Goal: Task Accomplishment & Management: Complete application form

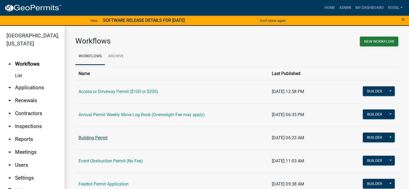
click at [103, 138] on link "Building Permit" at bounding box center [93, 137] width 29 height 5
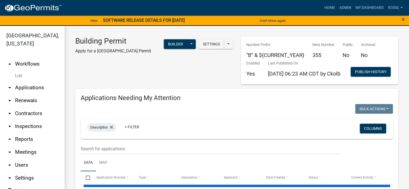
select select "2: 50"
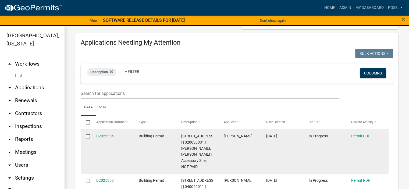
scroll to position [108, 0]
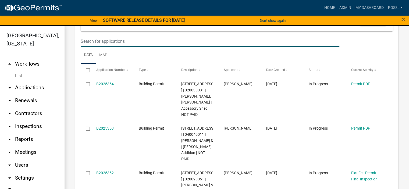
click at [115, 47] on input "text" at bounding box center [210, 41] width 259 height 11
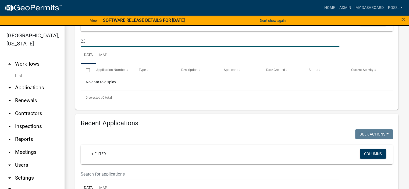
type input "2"
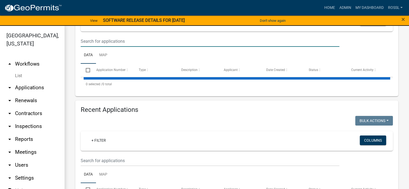
select select "2: 50"
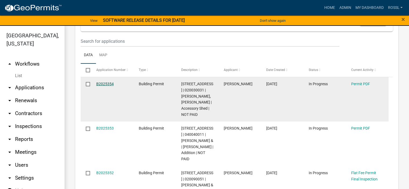
click at [108, 86] on link "B2025354" at bounding box center [104, 84] width 17 height 4
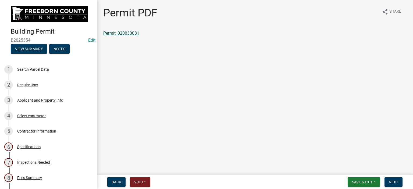
click at [127, 32] on link "Permit_020030031" at bounding box center [121, 33] width 36 height 5
click at [373, 181] on button "Save & Exit" at bounding box center [364, 182] width 33 height 10
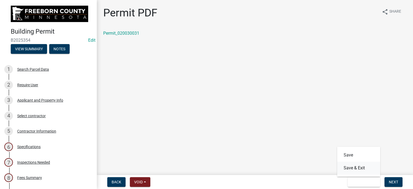
click at [360, 167] on button "Save & Exit" at bounding box center [358, 168] width 43 height 13
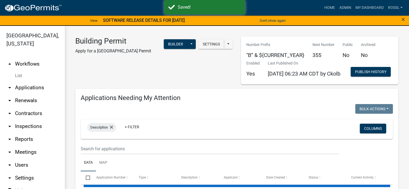
select select "2: 50"
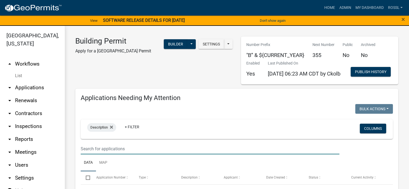
click at [120, 154] on input "text" at bounding box center [210, 148] width 259 height 11
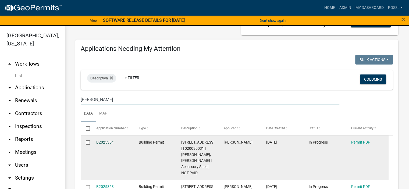
scroll to position [81, 0]
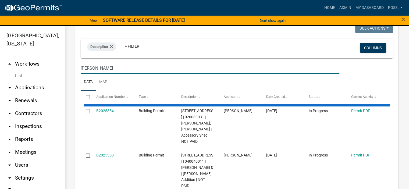
type input "[PERSON_NAME]"
click at [114, 91] on ul "Data Map" at bounding box center [237, 82] width 312 height 17
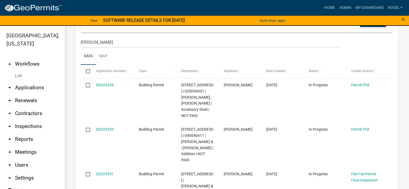
scroll to position [54, 0]
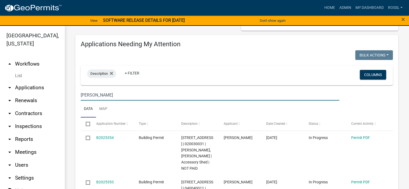
click at [92, 101] on input "[PERSON_NAME]" at bounding box center [210, 95] width 259 height 11
click at [330, 8] on link "Home" at bounding box center [329, 8] width 15 height 10
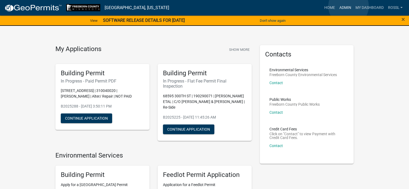
click at [349, 6] on link "Admin" at bounding box center [345, 8] width 16 height 10
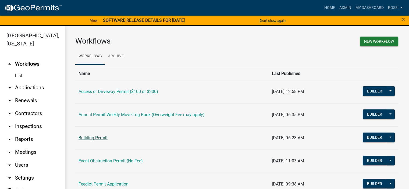
click at [100, 137] on link "Building Permit" at bounding box center [93, 137] width 29 height 5
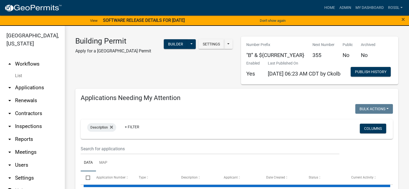
select select "2: 50"
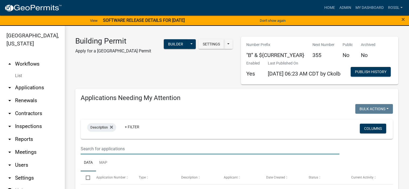
click at [98, 154] on input "text" at bounding box center [210, 148] width 259 height 11
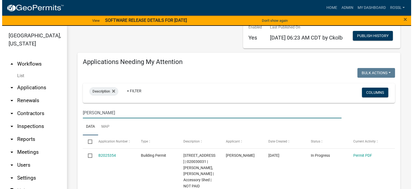
scroll to position [81, 0]
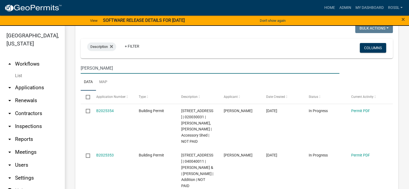
click at [129, 91] on ul "Data Map" at bounding box center [237, 82] width 312 height 17
click at [101, 74] on input "[PERSON_NAME]" at bounding box center [210, 68] width 259 height 11
type input "l"
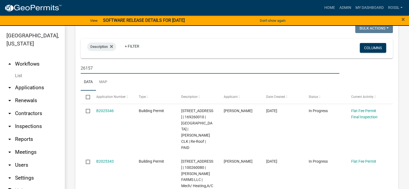
type input "26157"
click at [190, 91] on ul "Data Map" at bounding box center [237, 82] width 312 height 17
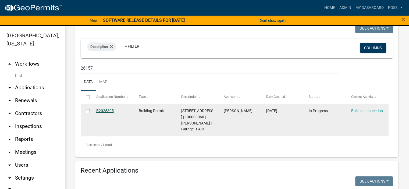
click at [104, 113] on link "B2025305" at bounding box center [104, 111] width 17 height 4
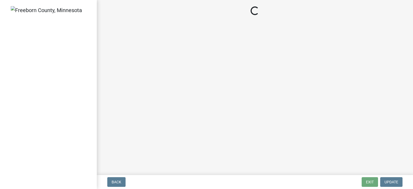
select select "24c4516e-7a9f-48a4-a0b5-6d857a377a6e"
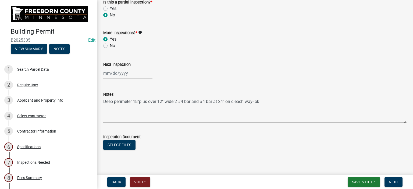
scroll to position [186, 0]
